Goal: Task Accomplishment & Management: Use online tool/utility

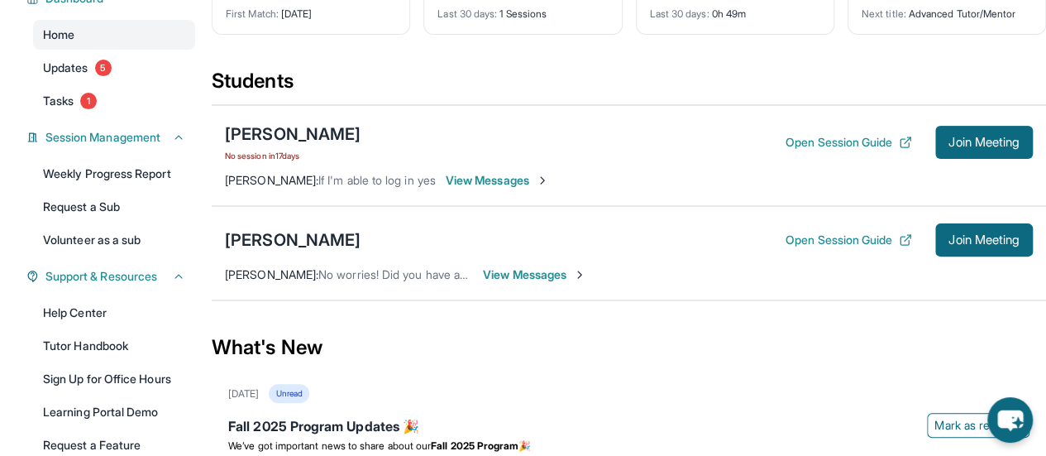
scroll to position [155, 0]
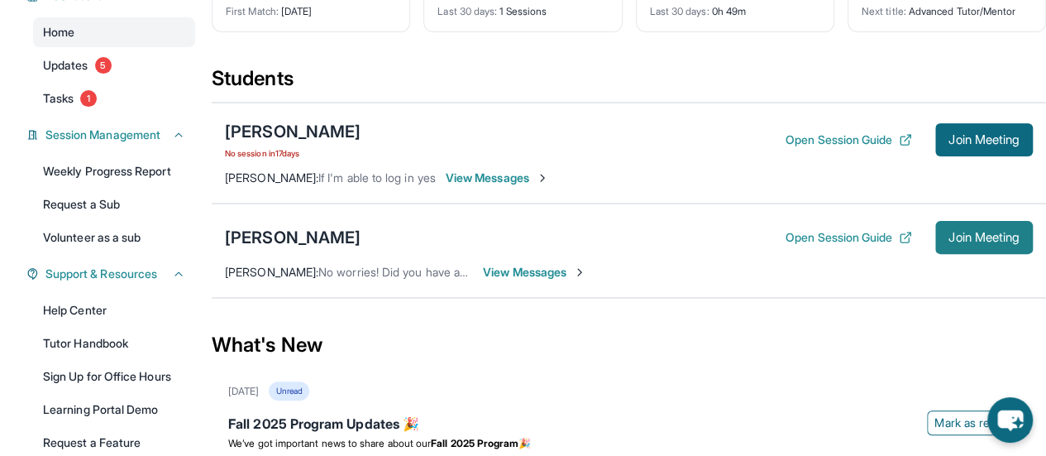
click at [961, 232] on span "Join Meeting" at bounding box center [984, 237] width 71 height 10
